Goal: Task Accomplishment & Management: Manage account settings

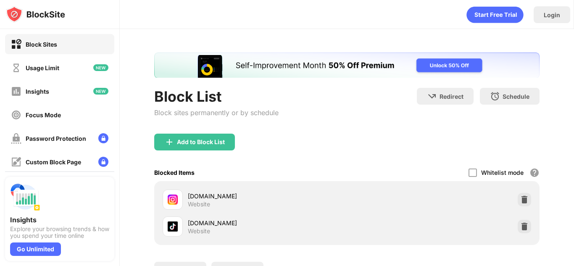
scroll to position [74, 0]
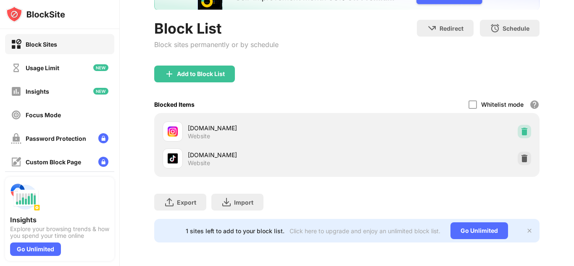
drag, startPoint x: 518, startPoint y: 121, endPoint x: 377, endPoint y: -3, distance: 187.6
click at [520, 127] on img at bounding box center [524, 131] width 8 height 8
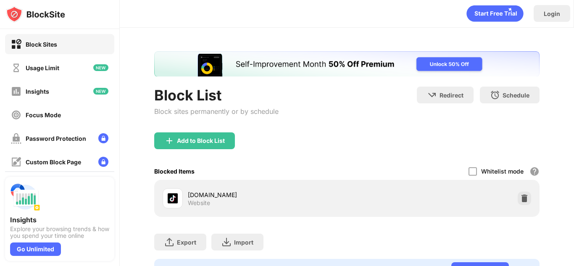
scroll to position [0, 0]
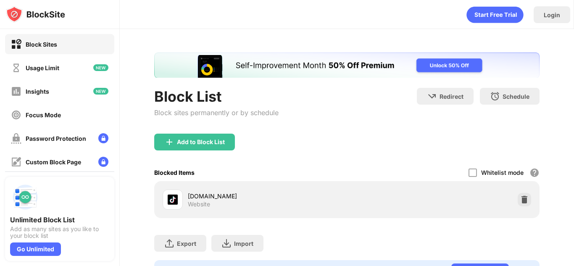
scroll to position [47, 0]
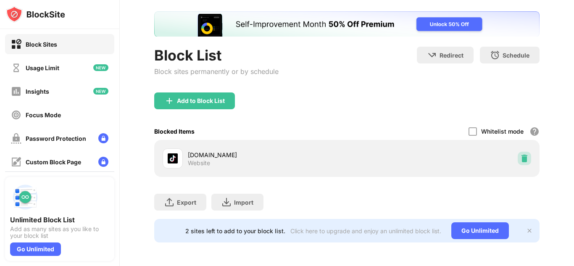
click at [522, 154] on img at bounding box center [524, 158] width 8 height 8
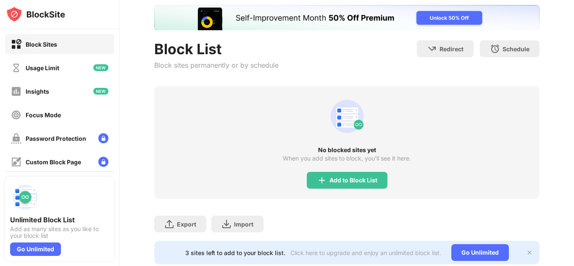
scroll to position [0, 0]
